Goal: Information Seeking & Learning: Understand process/instructions

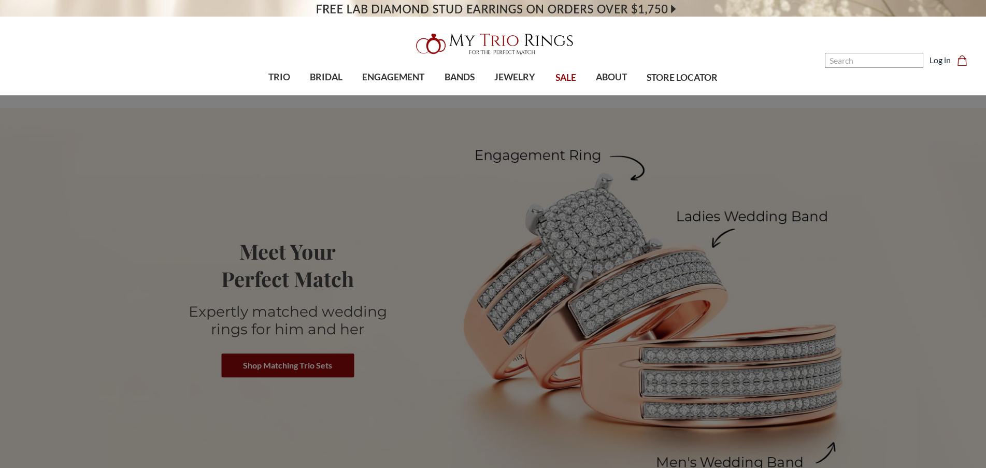
click at [389, 149] on span "Payment Plans" at bounding box center [426, 147] width 112 height 12
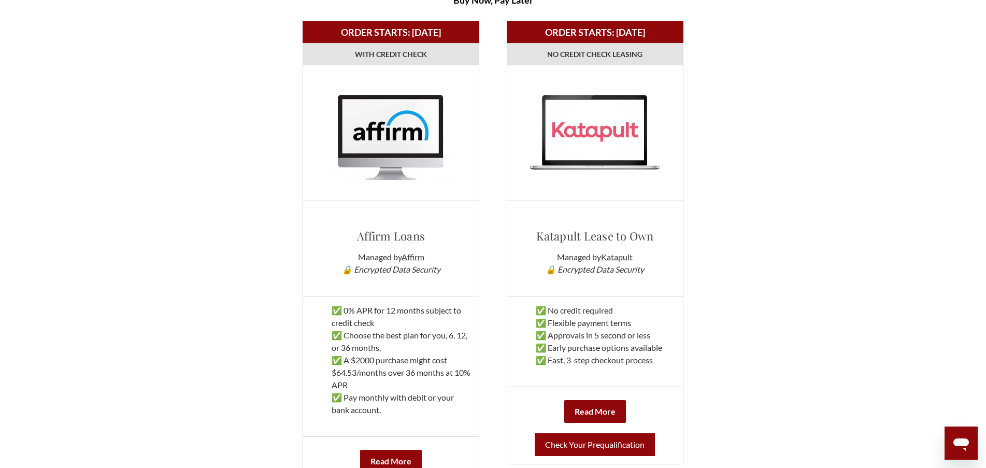
scroll to position [622, 0]
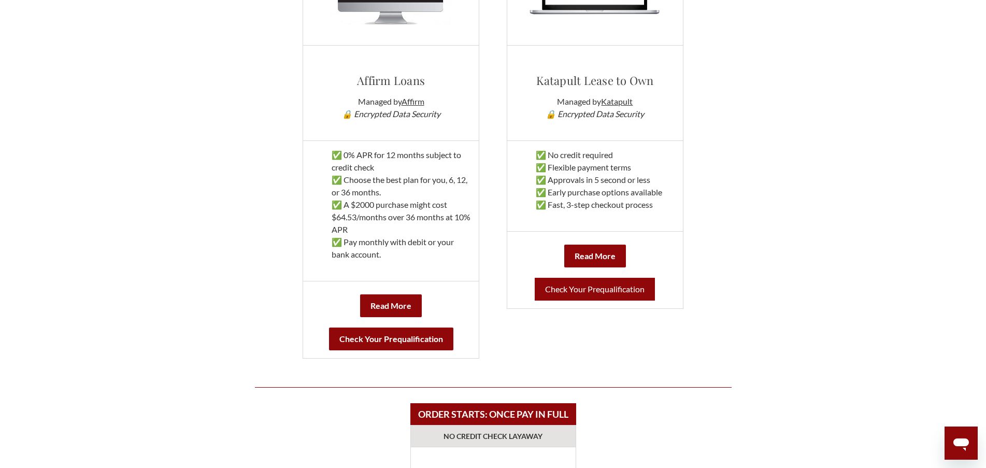
click at [594, 290] on link "Check Your Prequalification" at bounding box center [595, 289] width 120 height 23
click at [434, 337] on b "Check Your Prequalification" at bounding box center [391, 338] width 124 height 23
click at [591, 300] on link "Check Your Prequalification" at bounding box center [595, 289] width 120 height 23
click at [610, 291] on link "Check Your Prequalification" at bounding box center [595, 289] width 120 height 23
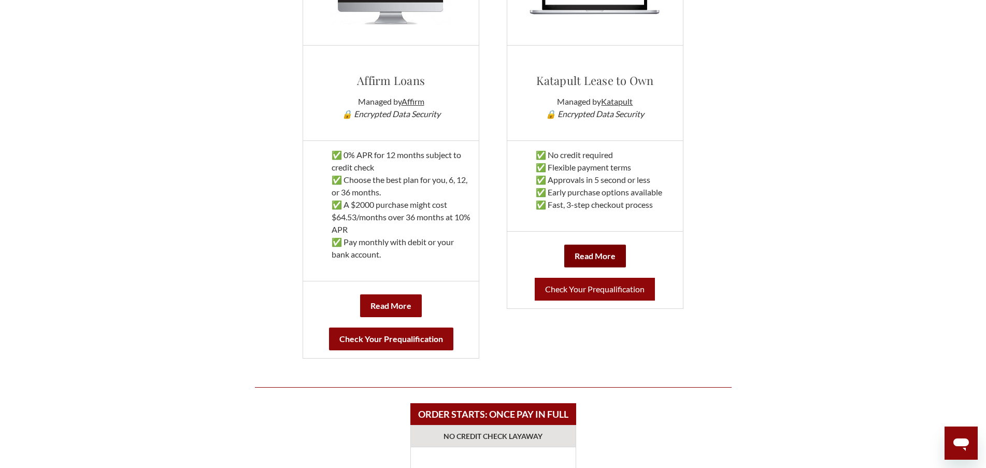
click at [601, 247] on link "Read More" at bounding box center [595, 256] width 62 height 23
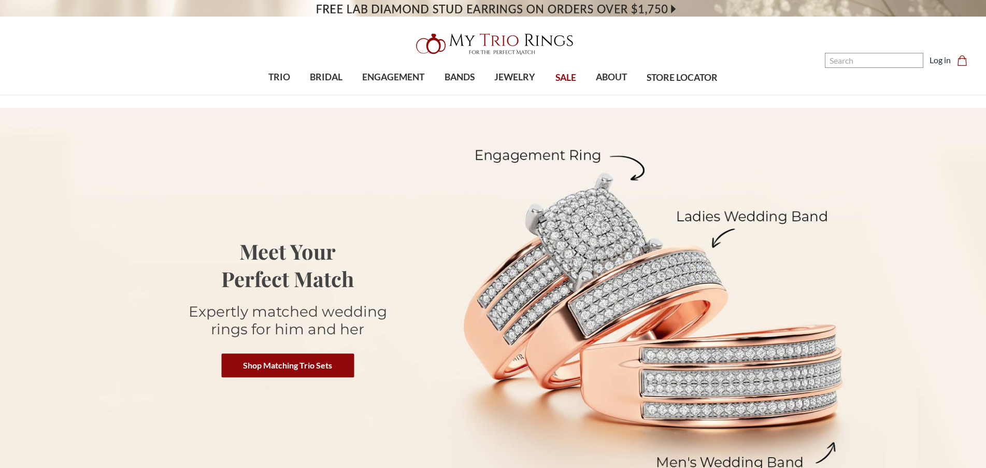
click at [507, 186] on span "$2,001 - $3,000" at bounding box center [492, 182] width 85 height 12
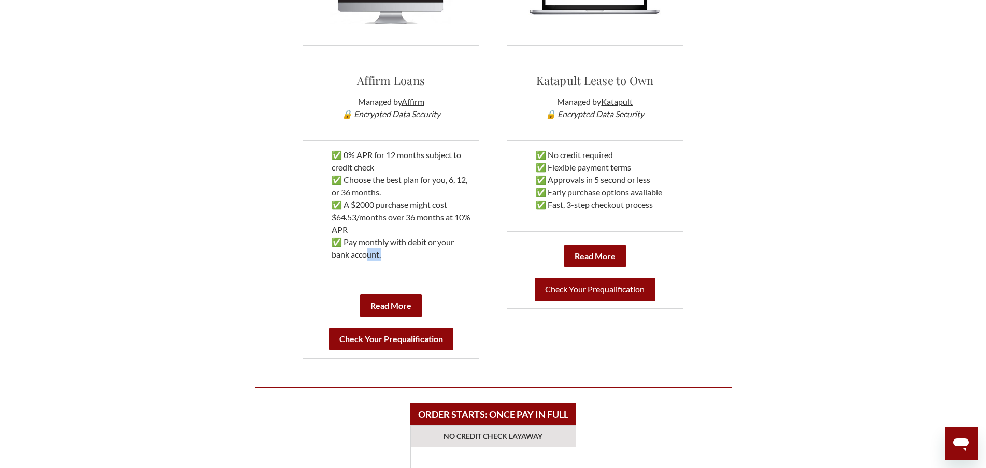
drag, startPoint x: 367, startPoint y: 268, endPoint x: 407, endPoint y: 272, distance: 40.7
click at [407, 272] on div "✅ 0% APR for 12 months subject to credit check ✅ Choose the best plan for you, …" at bounding box center [391, 211] width 160 height 124
click at [428, 271] on div "✅ 0% APR for 12 months subject to credit check ✅ Choose the best plan for you, …" at bounding box center [391, 211] width 160 height 124
click at [407, 304] on b "Read More" at bounding box center [390, 305] width 41 height 10
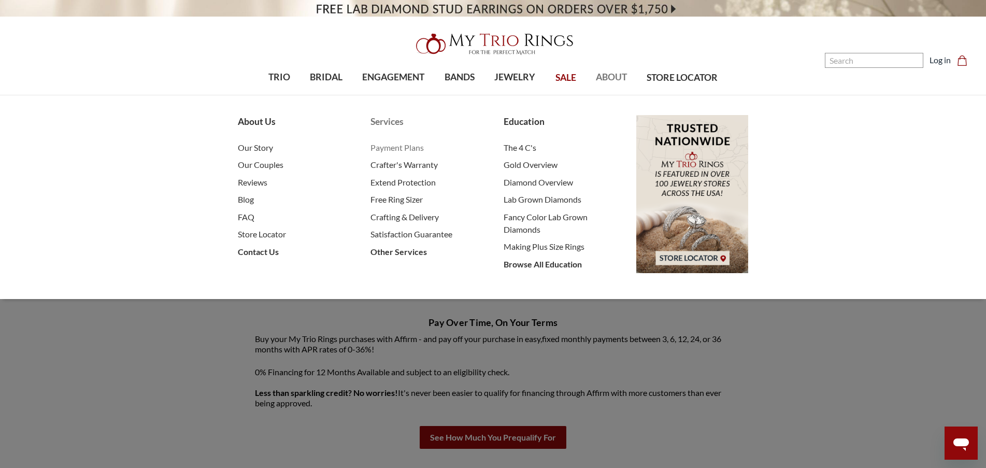
click at [399, 149] on span "Payment Plans" at bounding box center [426, 147] width 112 height 12
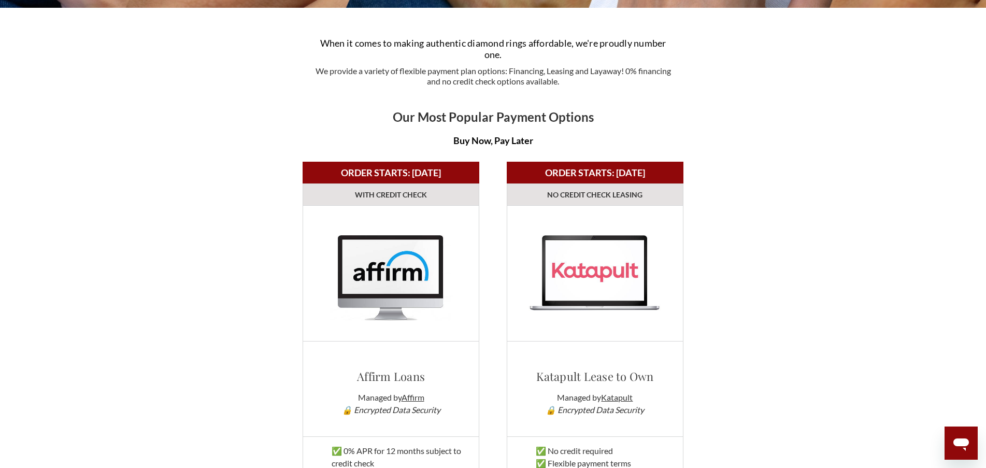
scroll to position [311, 0]
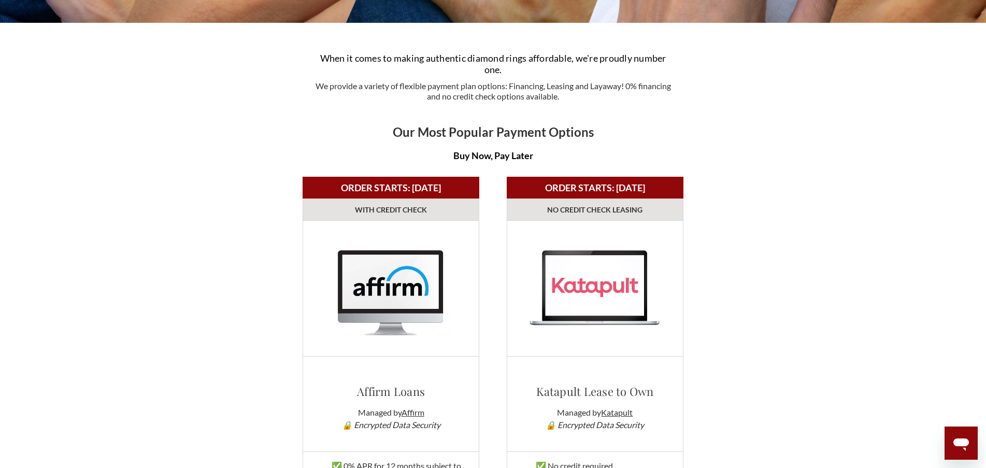
drag, startPoint x: 777, startPoint y: 145, endPoint x: 726, endPoint y: 118, distance: 57.9
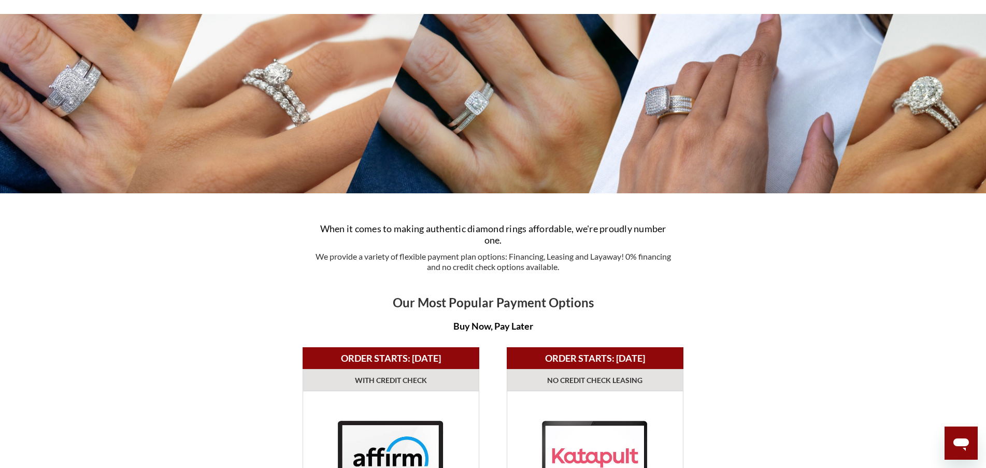
scroll to position [155, 0]
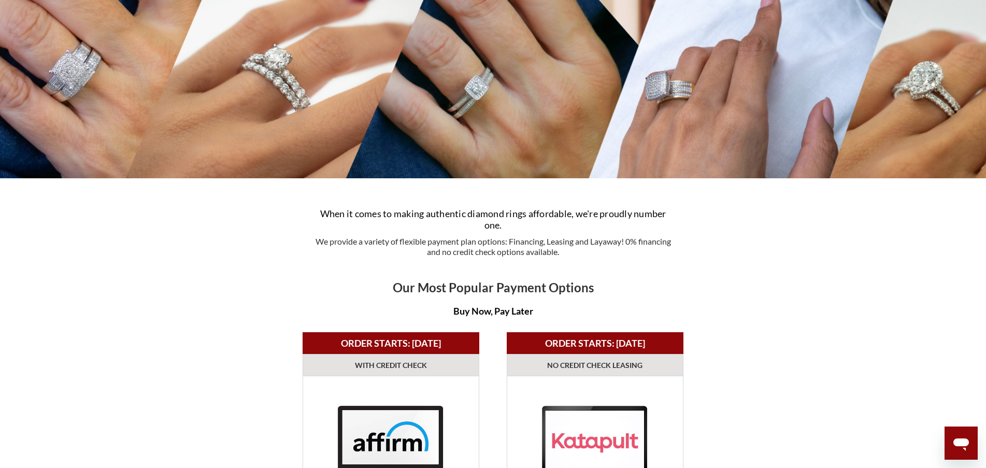
drag, startPoint x: 137, startPoint y: 228, endPoint x: 145, endPoint y: 209, distance: 20.5
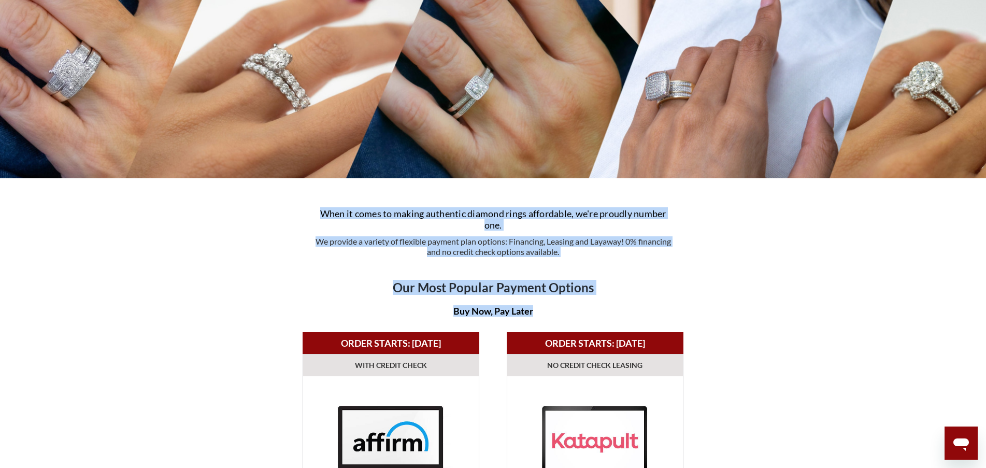
drag, startPoint x: 196, startPoint y: 217, endPoint x: 685, endPoint y: 319, distance: 499.1
drag, startPoint x: 686, startPoint y: 317, endPoint x: 259, endPoint y: 213, distance: 440.3
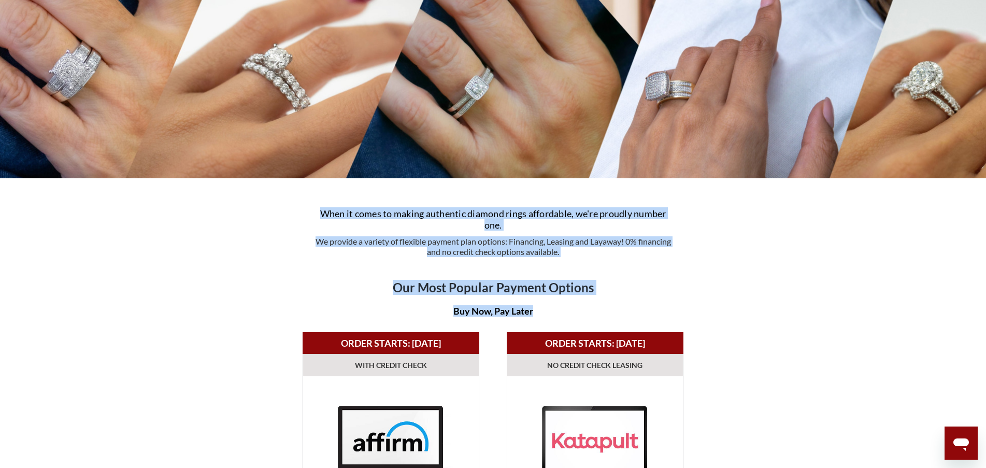
drag, startPoint x: 278, startPoint y: 222, endPoint x: 723, endPoint y: 305, distance: 452.2
drag, startPoint x: 723, startPoint y: 305, endPoint x: 267, endPoint y: 211, distance: 465.9
